Goal: Task Accomplishment & Management: Use online tool/utility

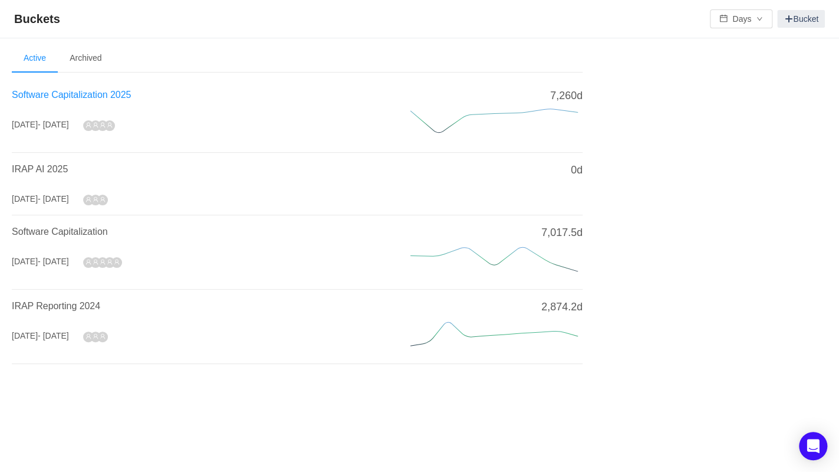
click at [62, 94] on span "Software Capitalization 2025" at bounding box center [71, 95] width 119 height 10
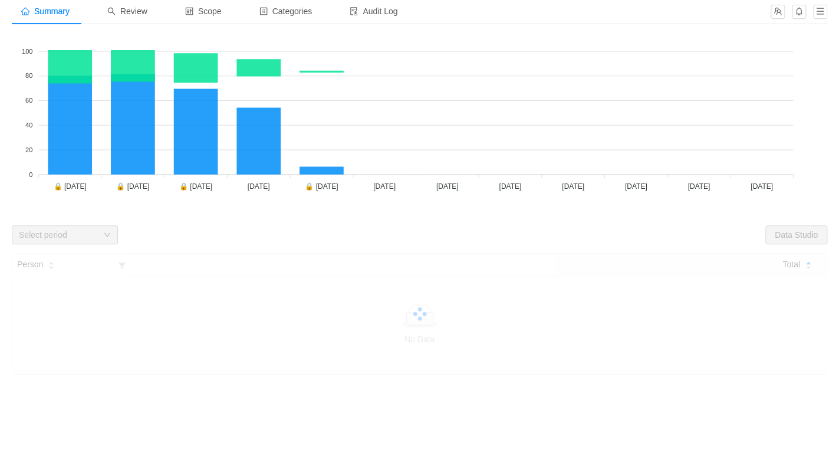
scroll to position [67, 0]
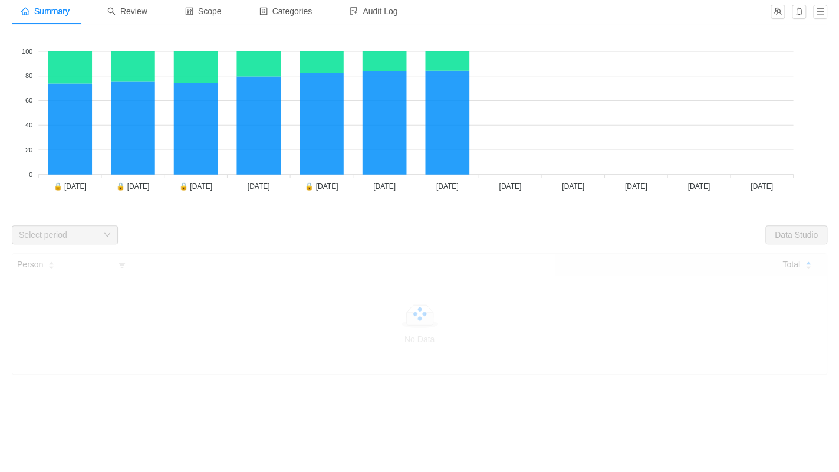
click at [81, 235] on div "Select period" at bounding box center [58, 235] width 79 height 12
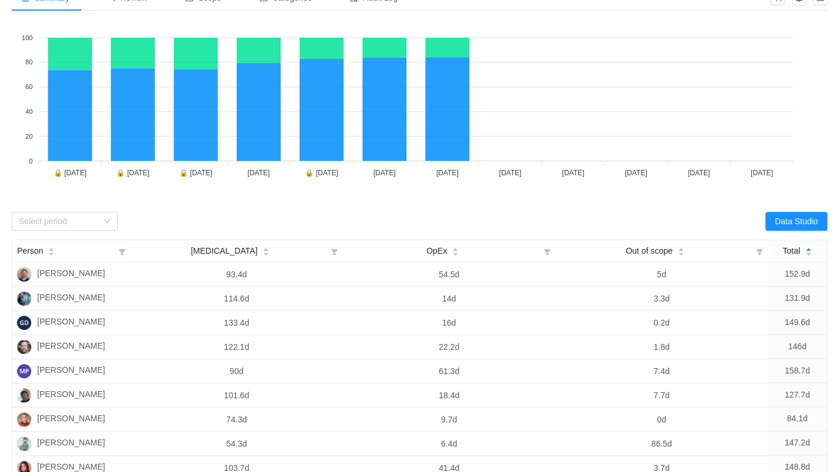
scroll to position [83, 0]
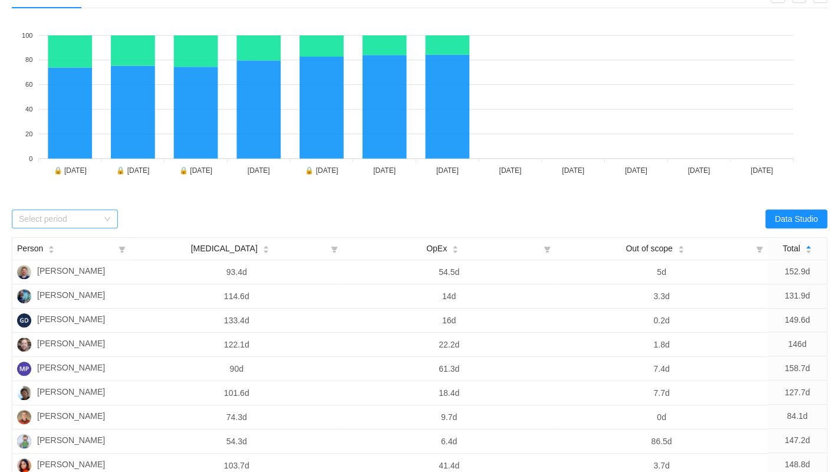
click at [69, 215] on div "Select period" at bounding box center [58, 219] width 79 height 12
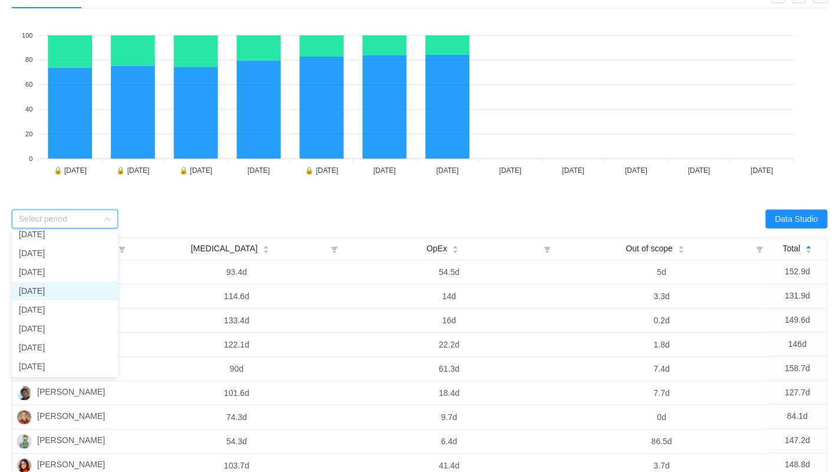
scroll to position [82, 0]
click at [60, 270] on li "[DATE]" at bounding box center [65, 272] width 106 height 19
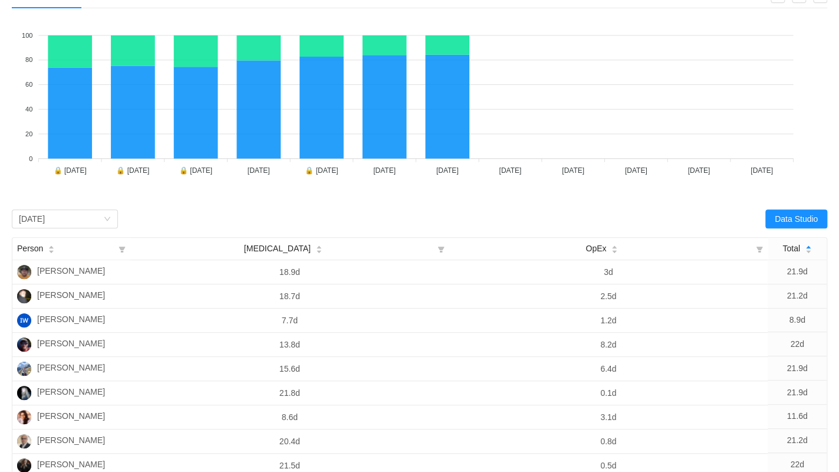
click at [253, 201] on div "[MEDICAL_DATA] OpEx 100 100 80 80 60 60 40 40 20 20 0 0 🔒 [DATE] 🔒 [DATE] 🔒 [DA…" at bounding box center [420, 111] width 816 height 186
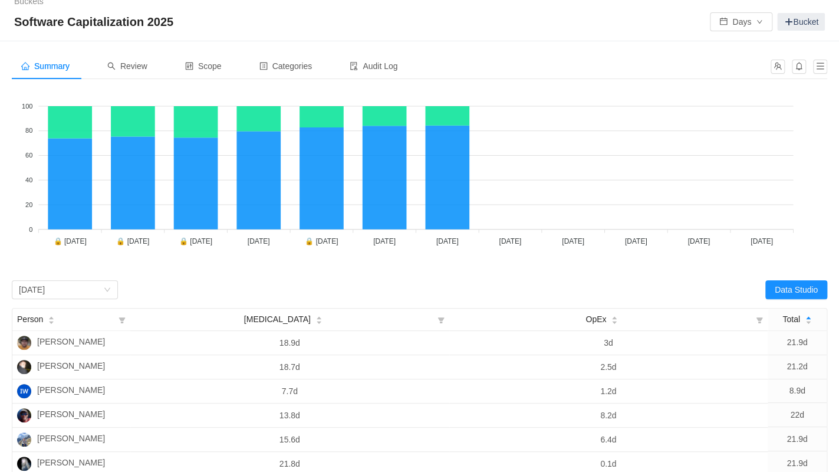
scroll to position [0, 0]
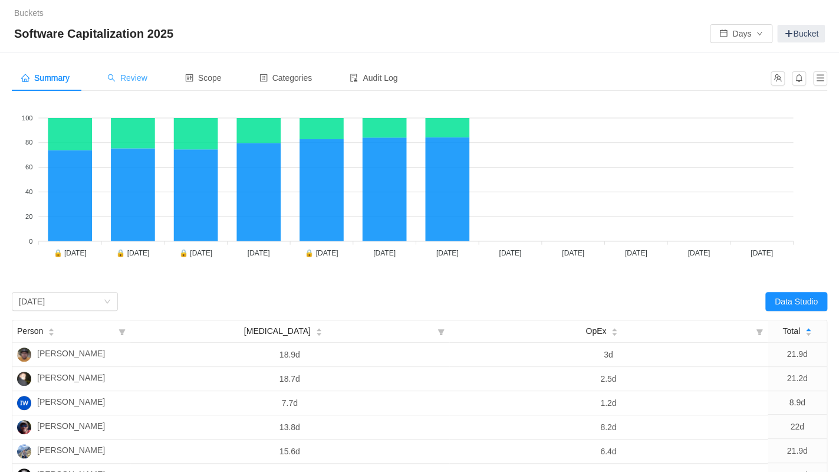
click at [129, 74] on span "Review" at bounding box center [127, 77] width 40 height 9
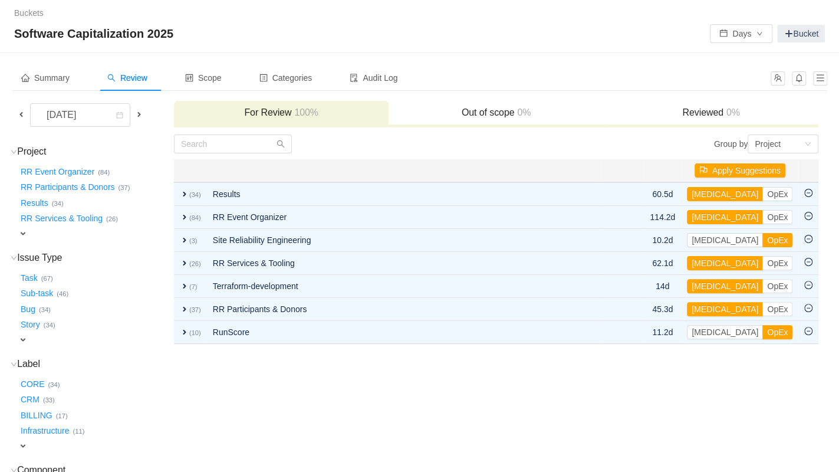
click at [24, 114] on span at bounding box center [21, 114] width 9 height 9
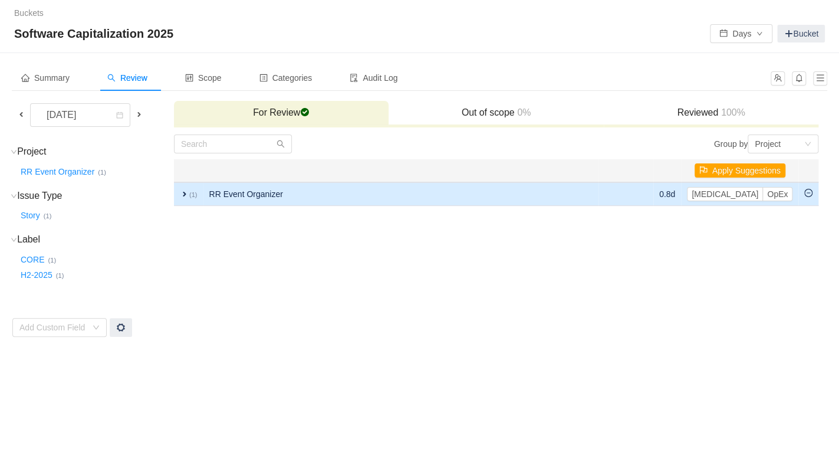
click at [183, 192] on span "expand" at bounding box center [184, 193] width 9 height 9
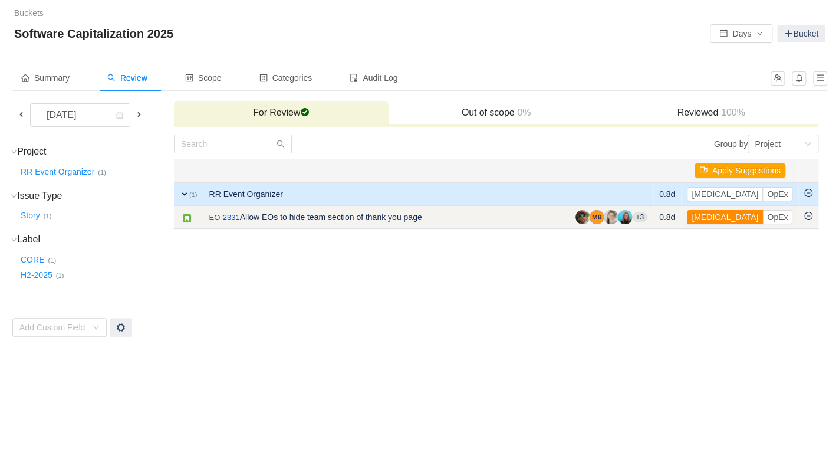
click at [723, 219] on button "[MEDICAL_DATA]" at bounding box center [725, 217] width 76 height 14
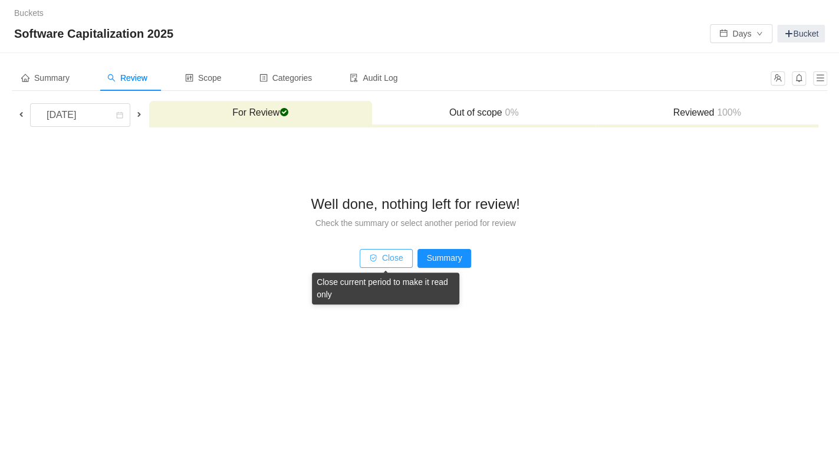
click at [380, 257] on button "Close" at bounding box center [386, 258] width 53 height 19
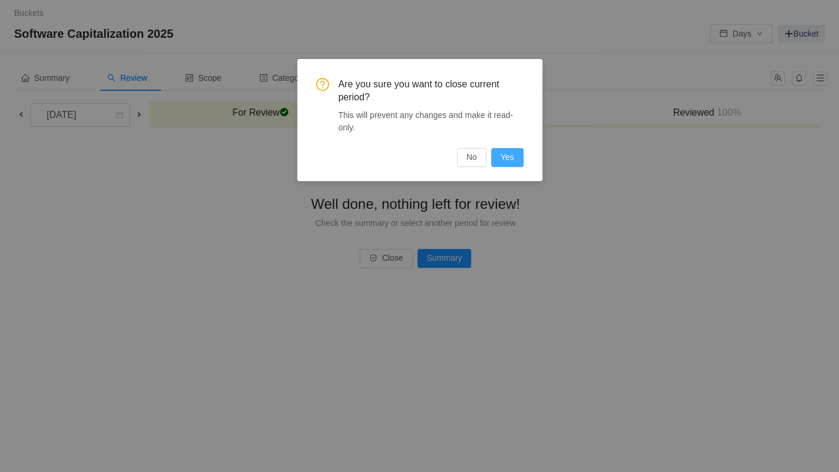
click at [511, 155] on button "Yes" at bounding box center [507, 157] width 32 height 19
